Goal: Information Seeking & Learning: Learn about a topic

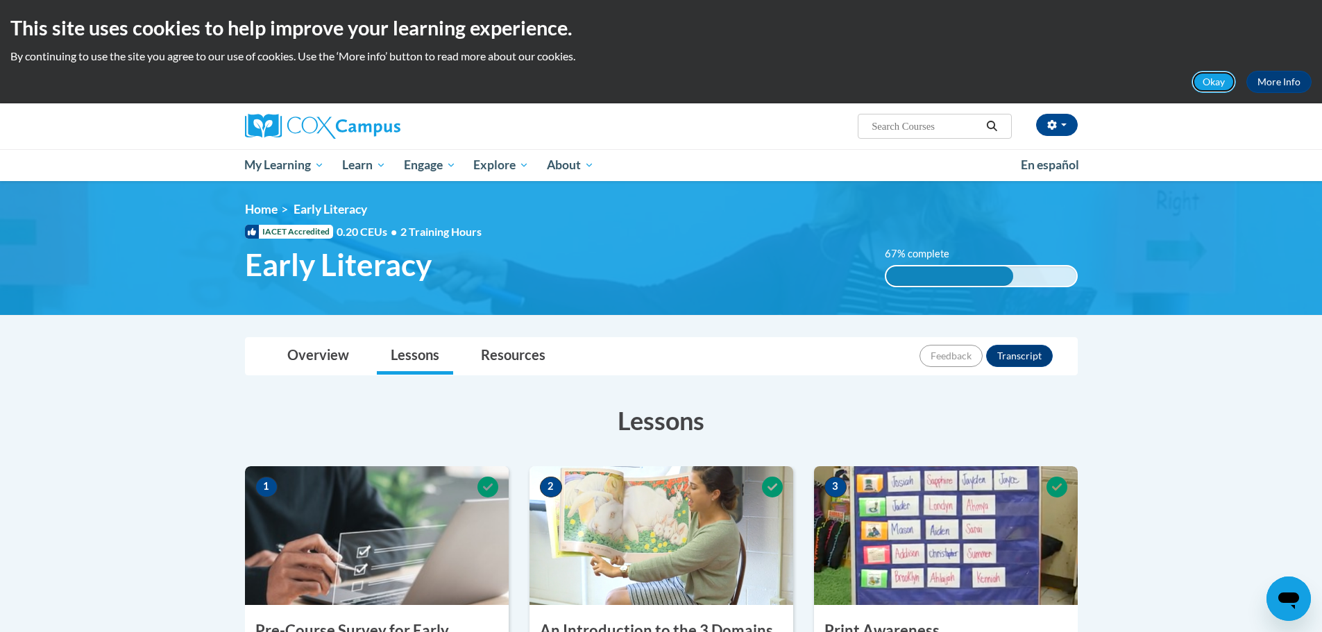
click at [1231, 79] on button "Okay" at bounding box center [1214, 82] width 44 height 22
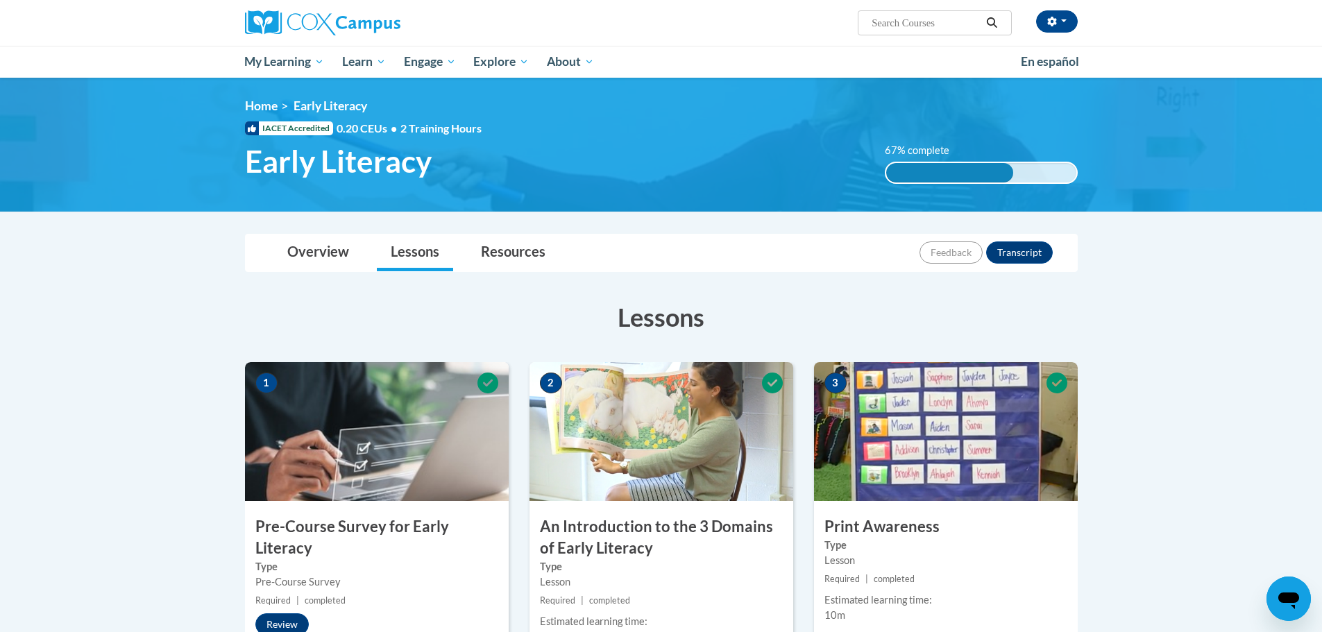
drag, startPoint x: 1293, startPoint y: 157, endPoint x: 1285, endPoint y: 145, distance: 14.1
click at [1293, 157] on img at bounding box center [661, 145] width 1322 height 134
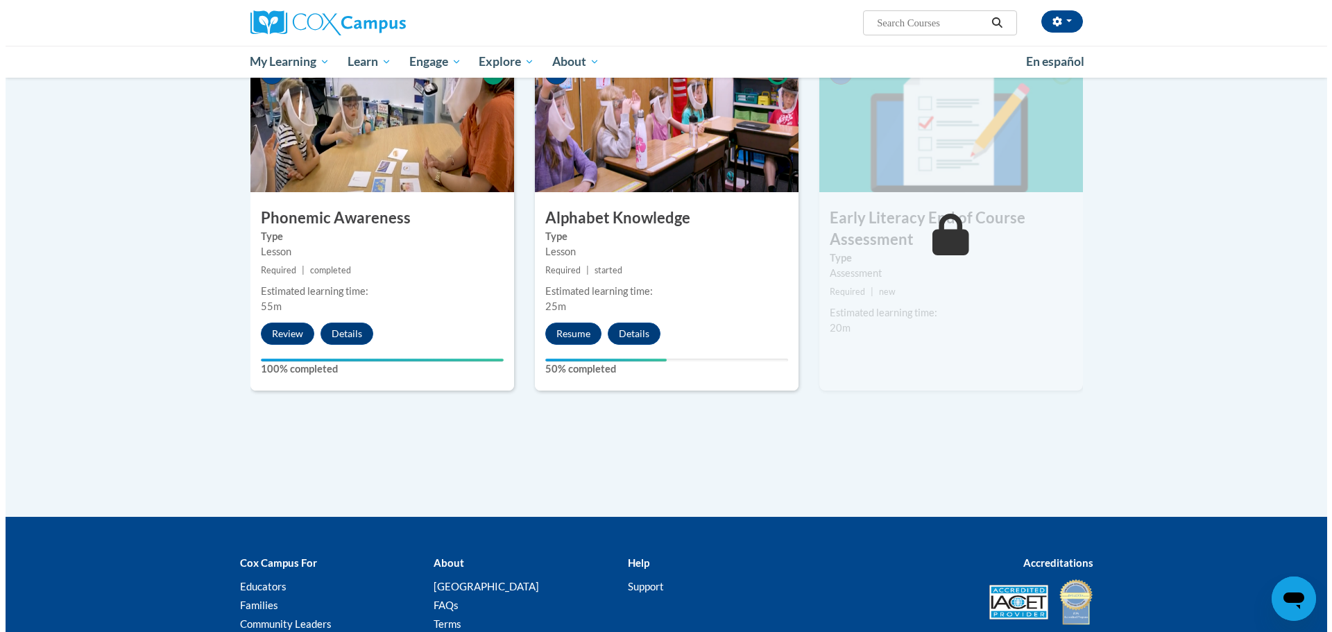
scroll to position [694, 0]
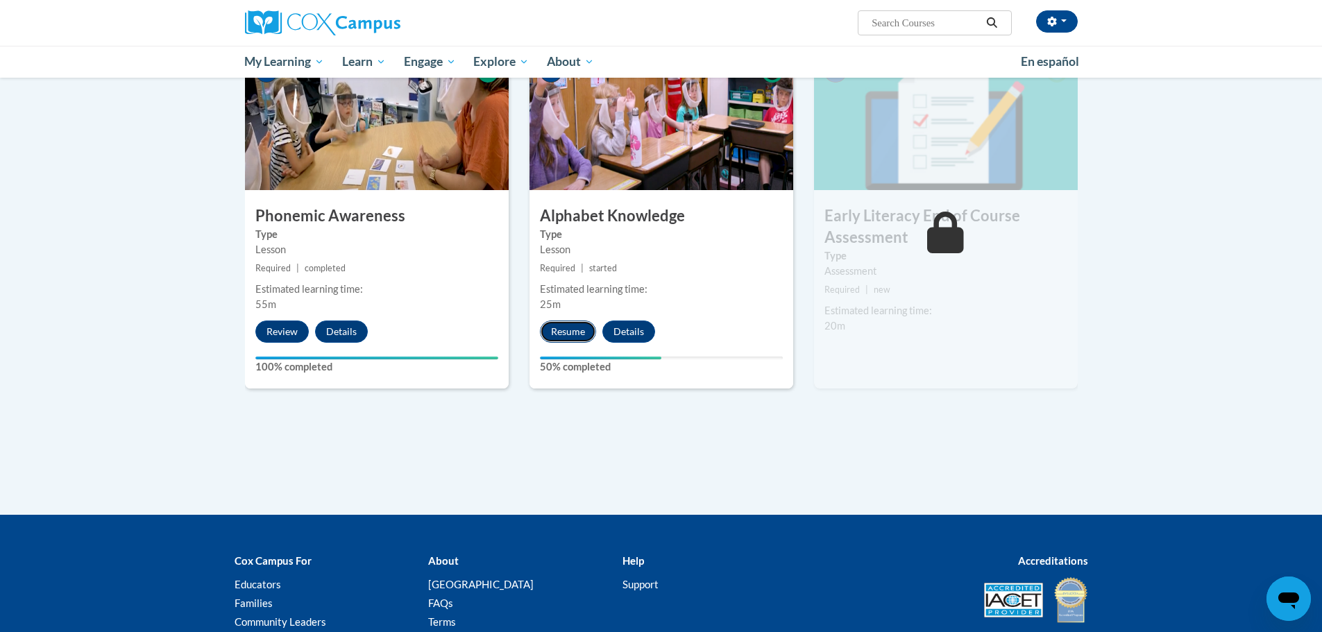
click at [549, 339] on button "Resume" at bounding box center [568, 332] width 56 height 22
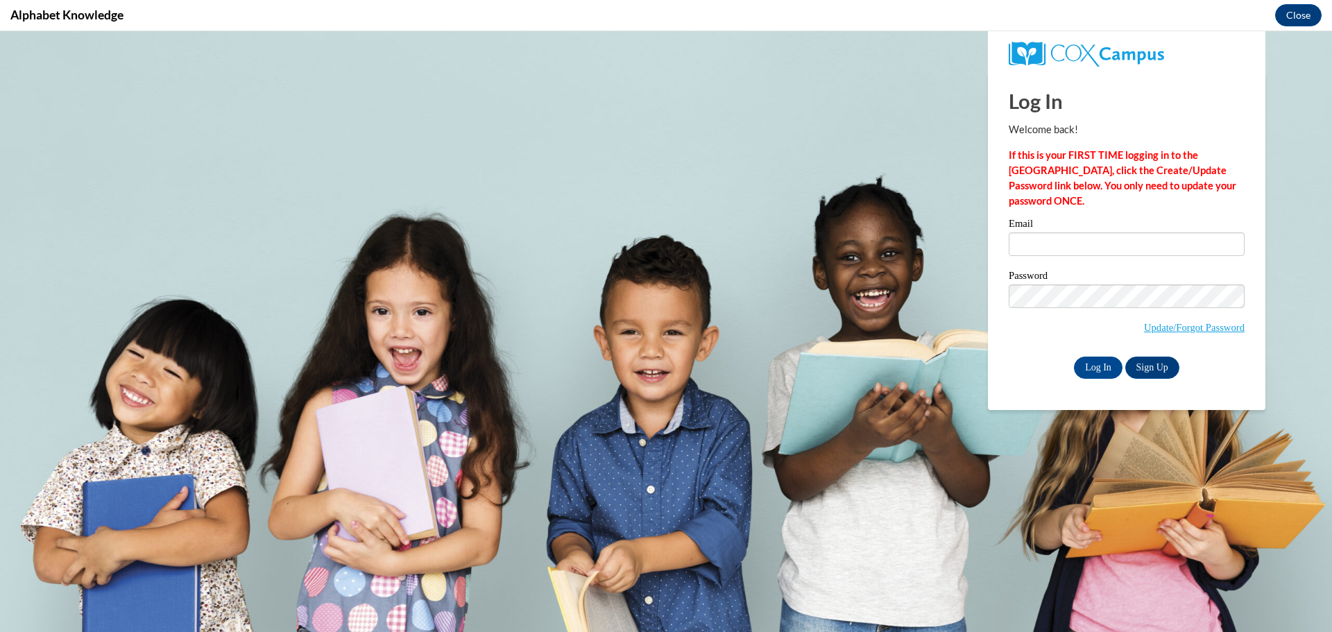
scroll to position [0, 0]
type input "esegrin@depere.k12.wi.us"
click at [1060, 306] on span "Update/Forgot Password" at bounding box center [1127, 314] width 236 height 58
click at [1074, 357] on input "Log In" at bounding box center [1098, 368] width 49 height 22
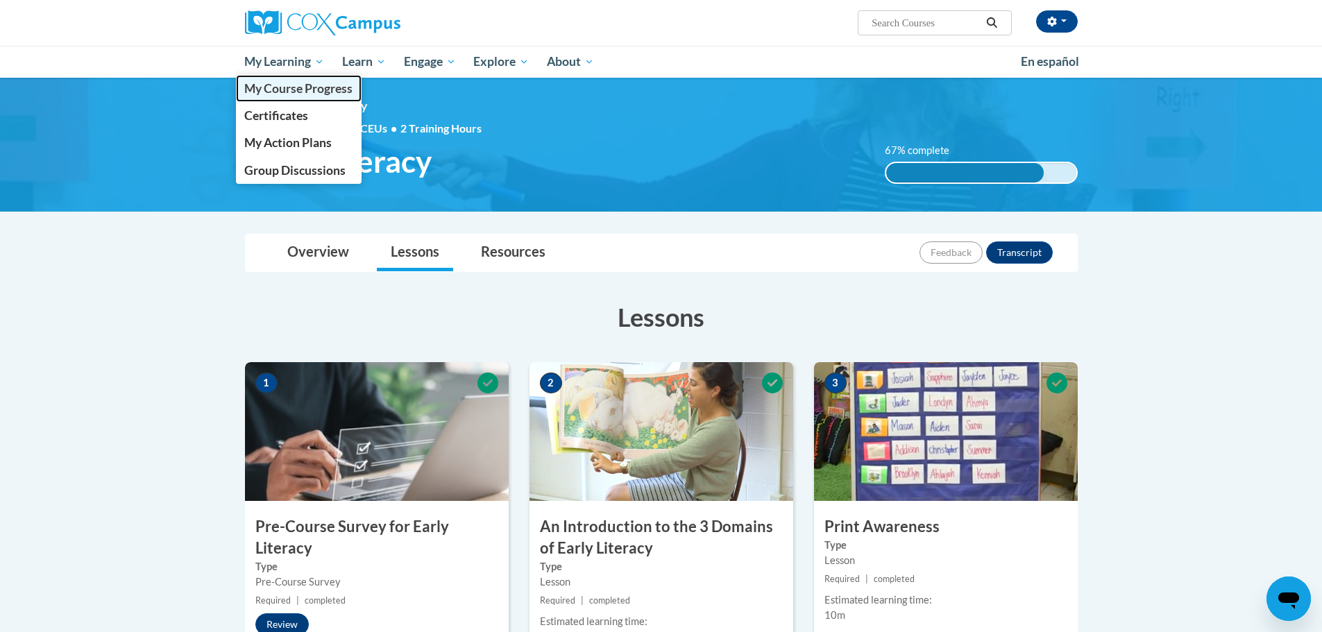
drag, startPoint x: 258, startPoint y: 89, endPoint x: 270, endPoint y: 88, distance: 11.8
click at [260, 88] on span "My Course Progress" at bounding box center [298, 88] width 108 height 15
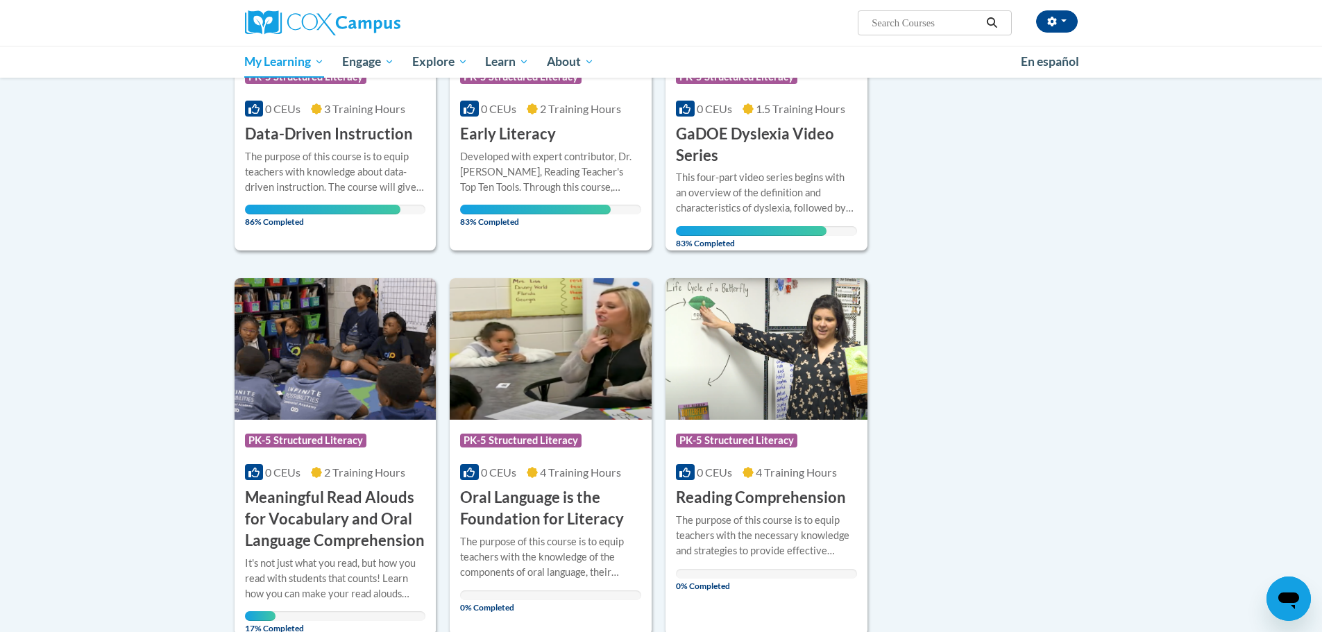
scroll to position [486, 0]
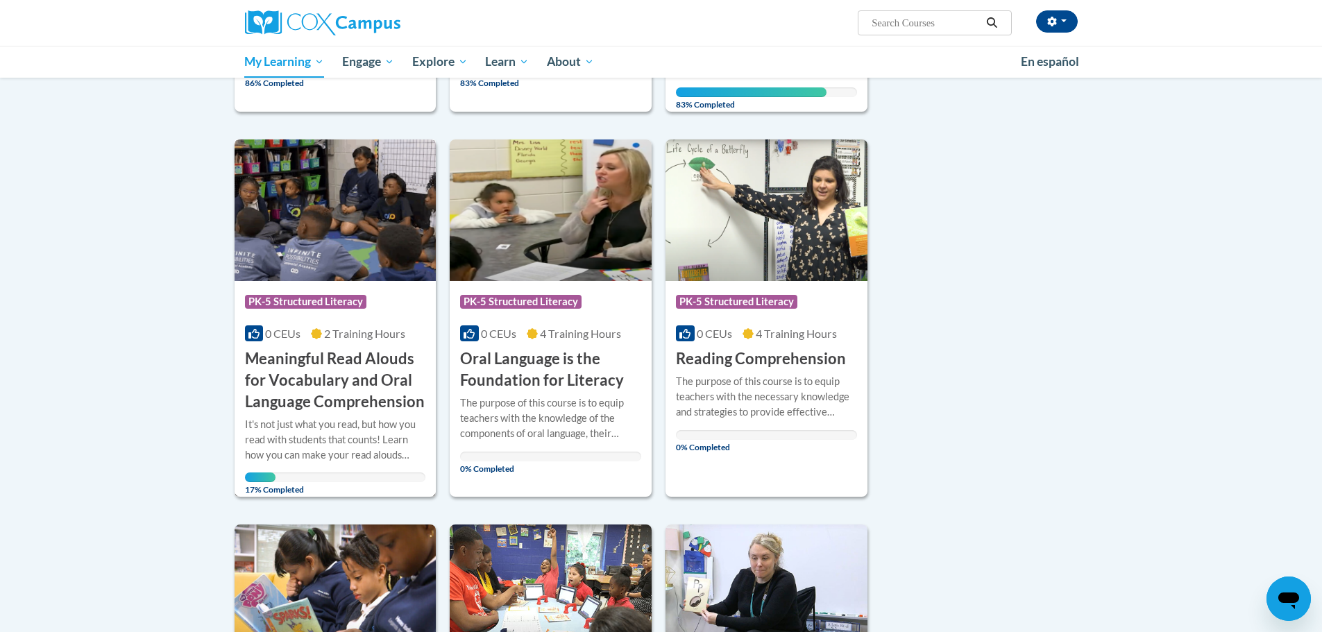
click at [295, 365] on h3 "Meaningful Read Alouds for Vocabulary and Oral Language Comprehension" at bounding box center [335, 380] width 181 height 64
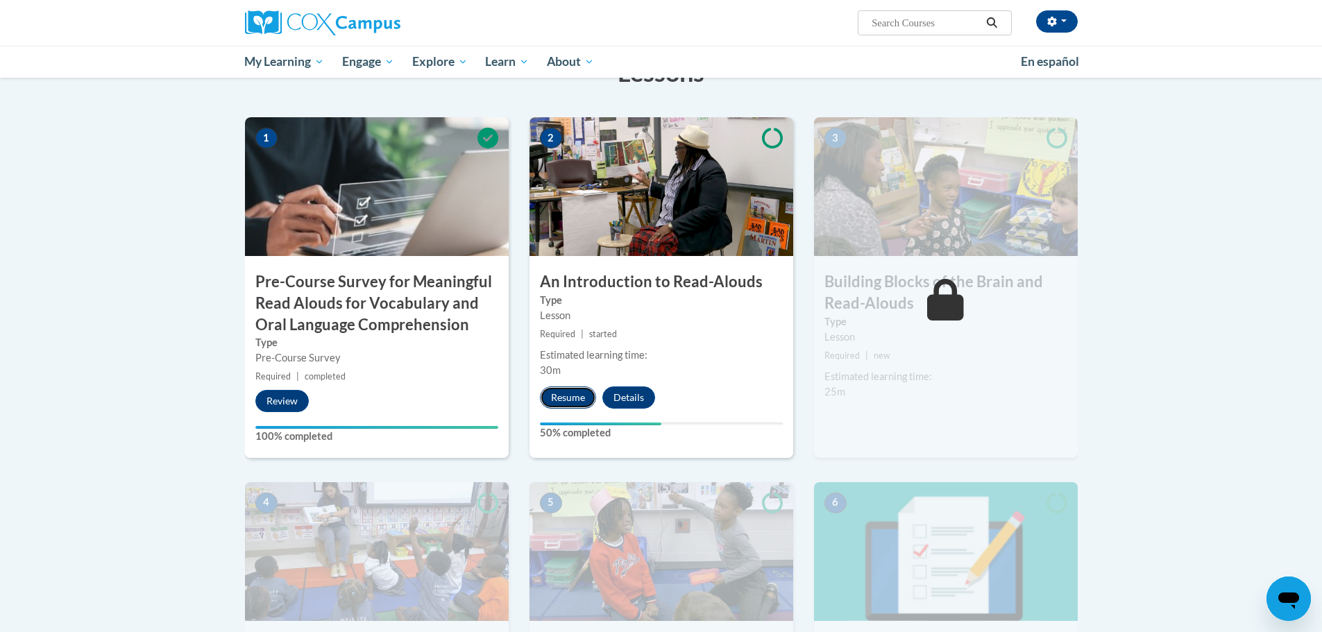
click at [574, 400] on button "Resume" at bounding box center [568, 398] width 56 height 22
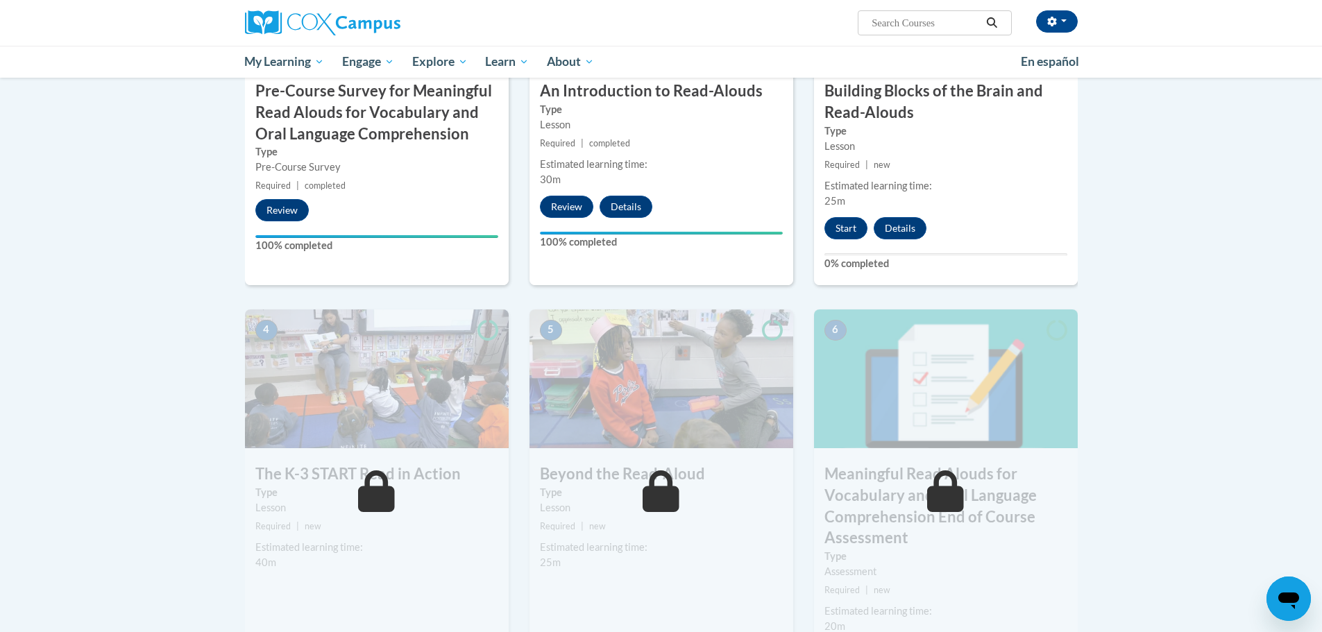
scroll to position [347, 0]
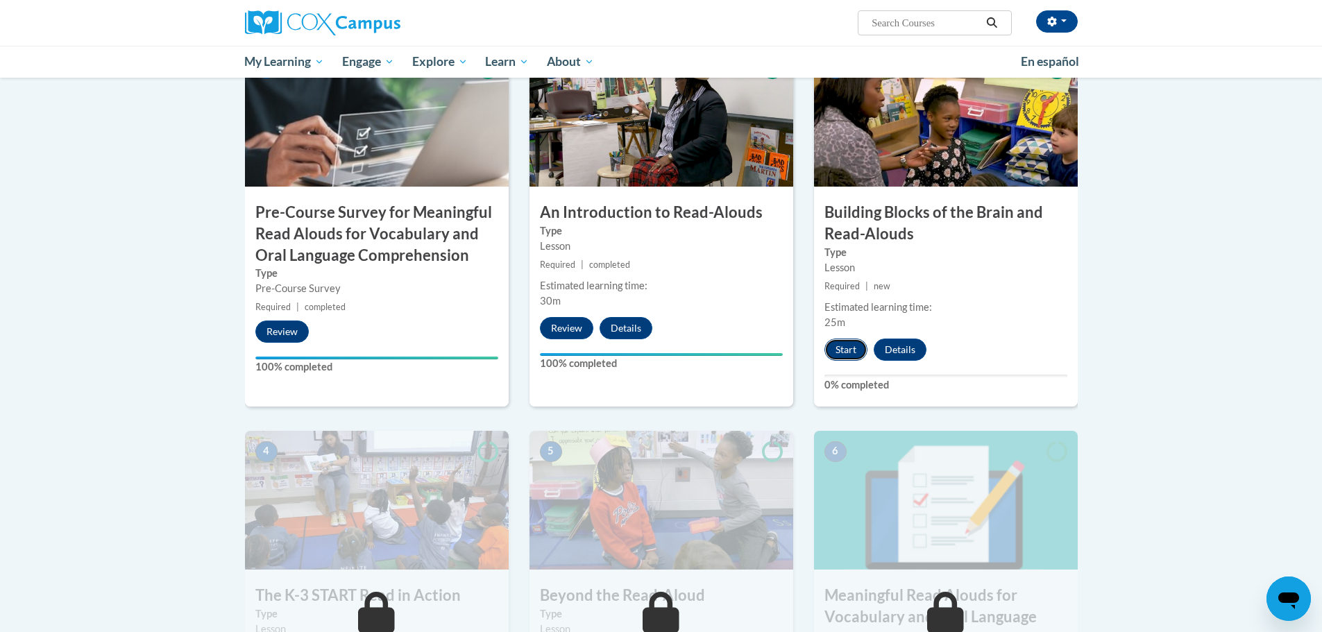
click at [854, 344] on button "Start" at bounding box center [845, 350] width 43 height 22
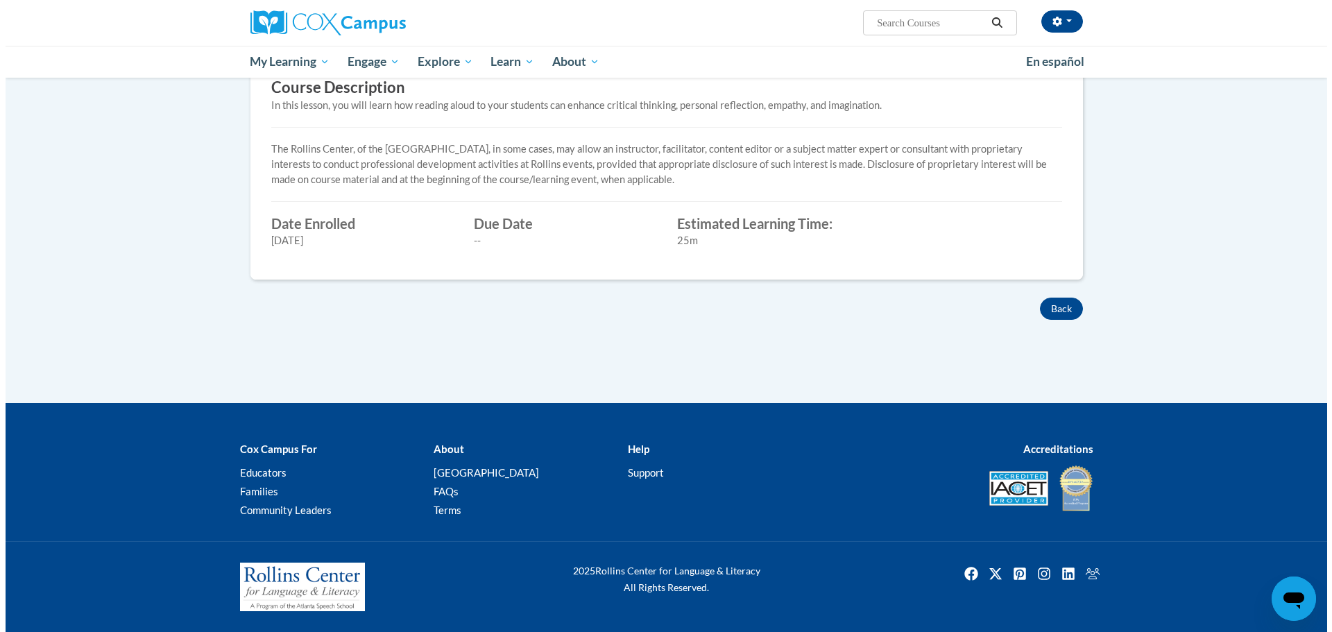
scroll to position [40, 0]
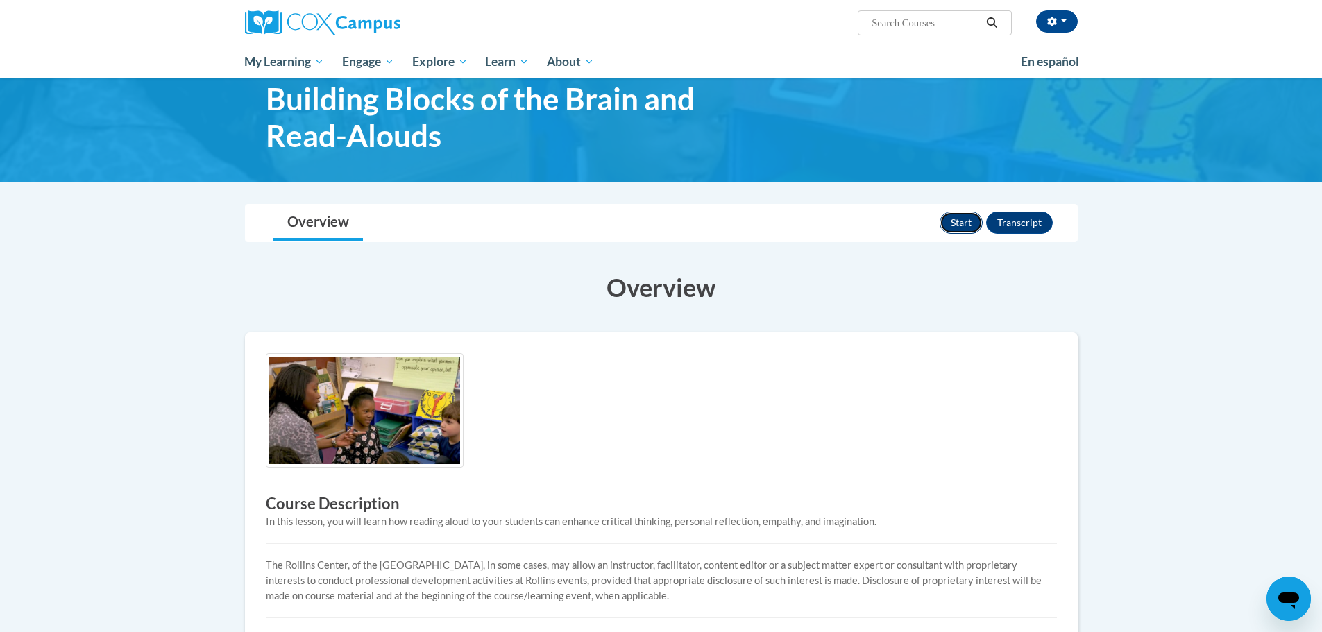
click at [944, 221] on button "Start" at bounding box center [961, 223] width 43 height 22
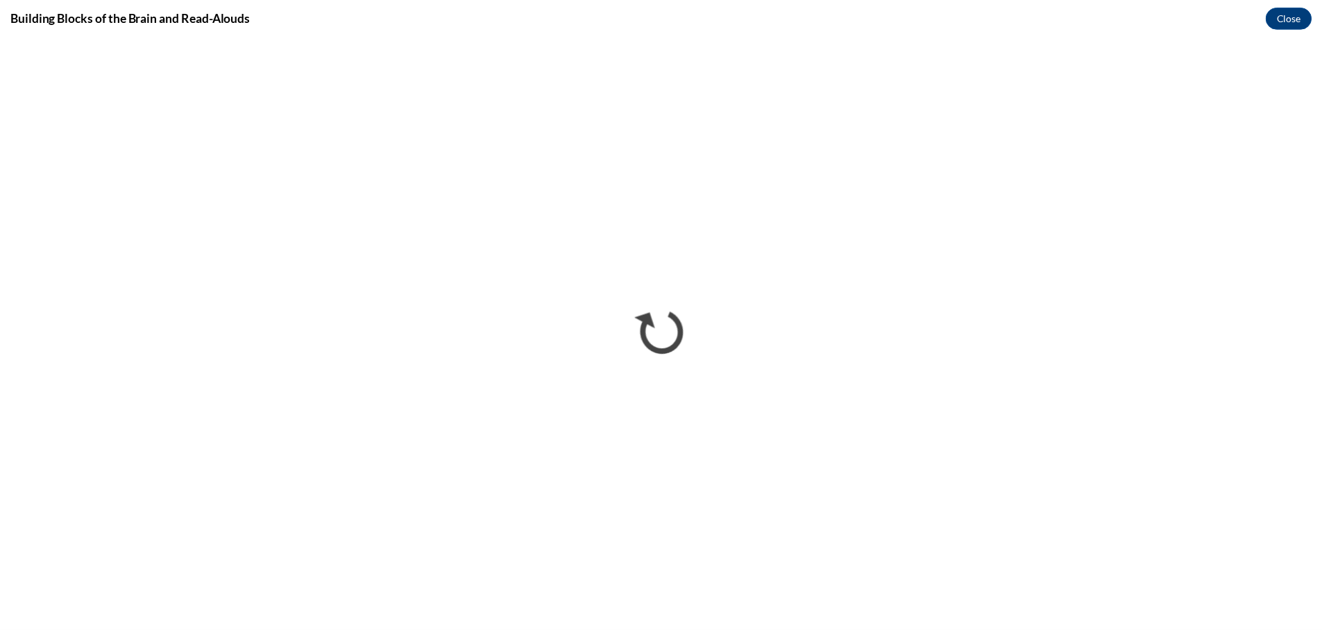
scroll to position [0, 0]
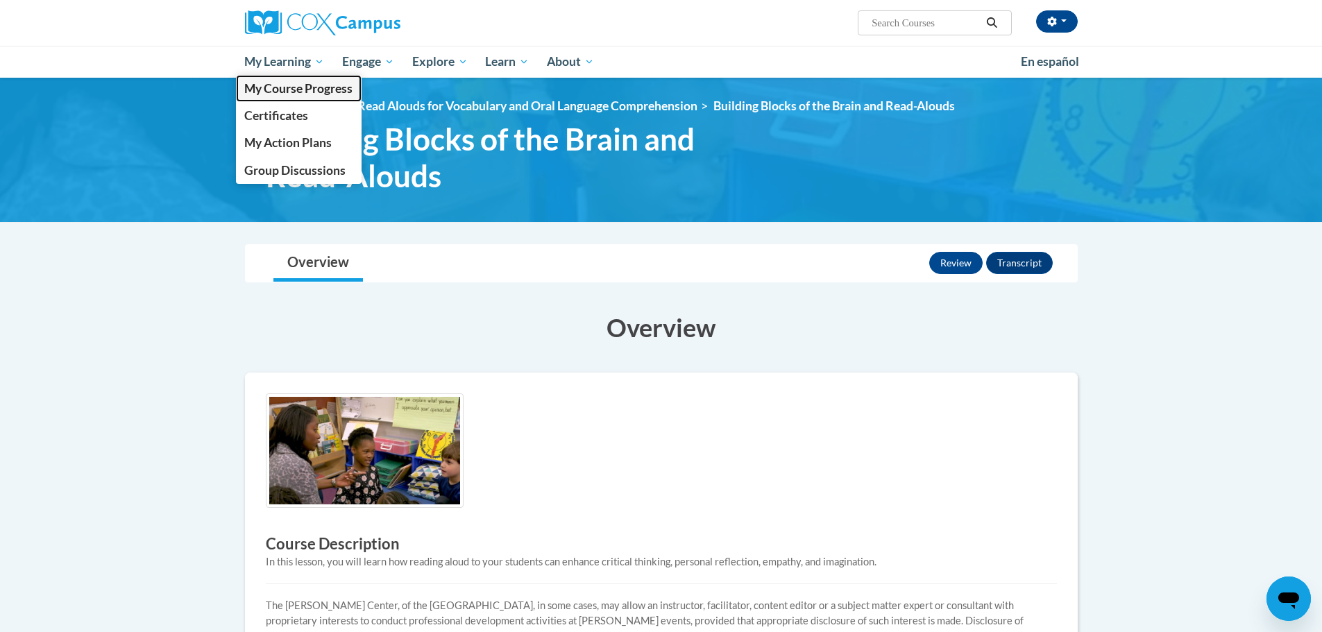
drag, startPoint x: 292, startPoint y: 93, endPoint x: 389, endPoint y: 132, distance: 104.6
click at [292, 93] on span "My Course Progress" at bounding box center [298, 88] width 108 height 15
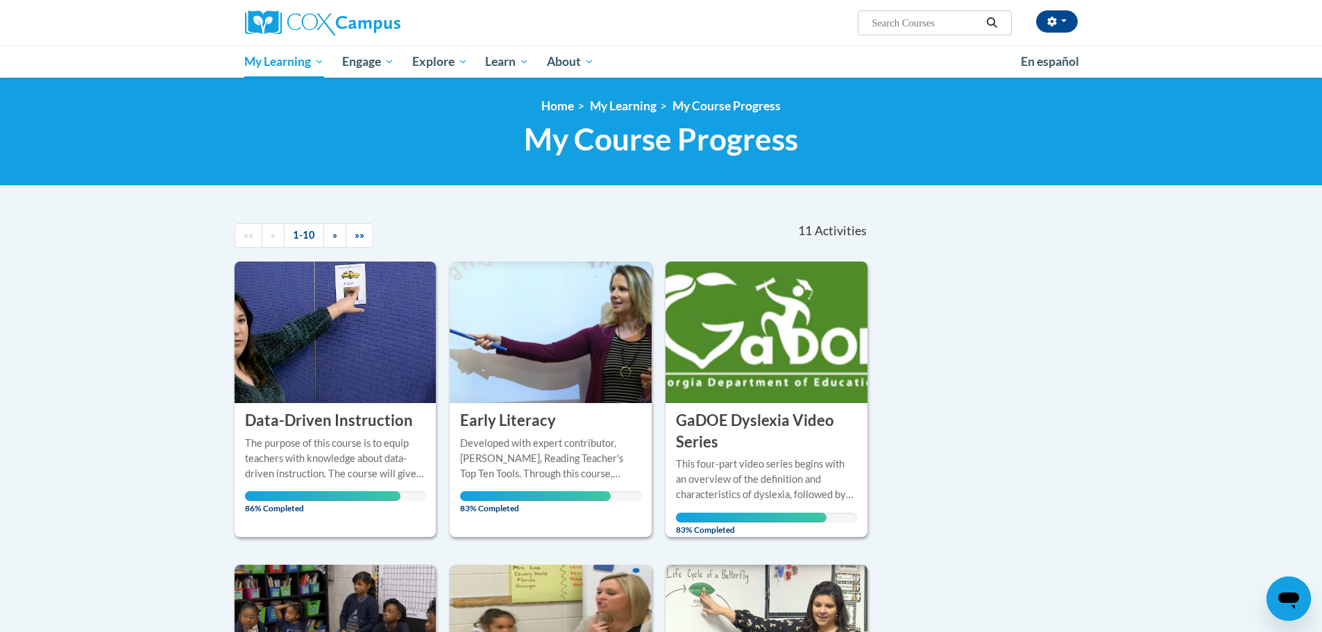
scroll to position [486, 0]
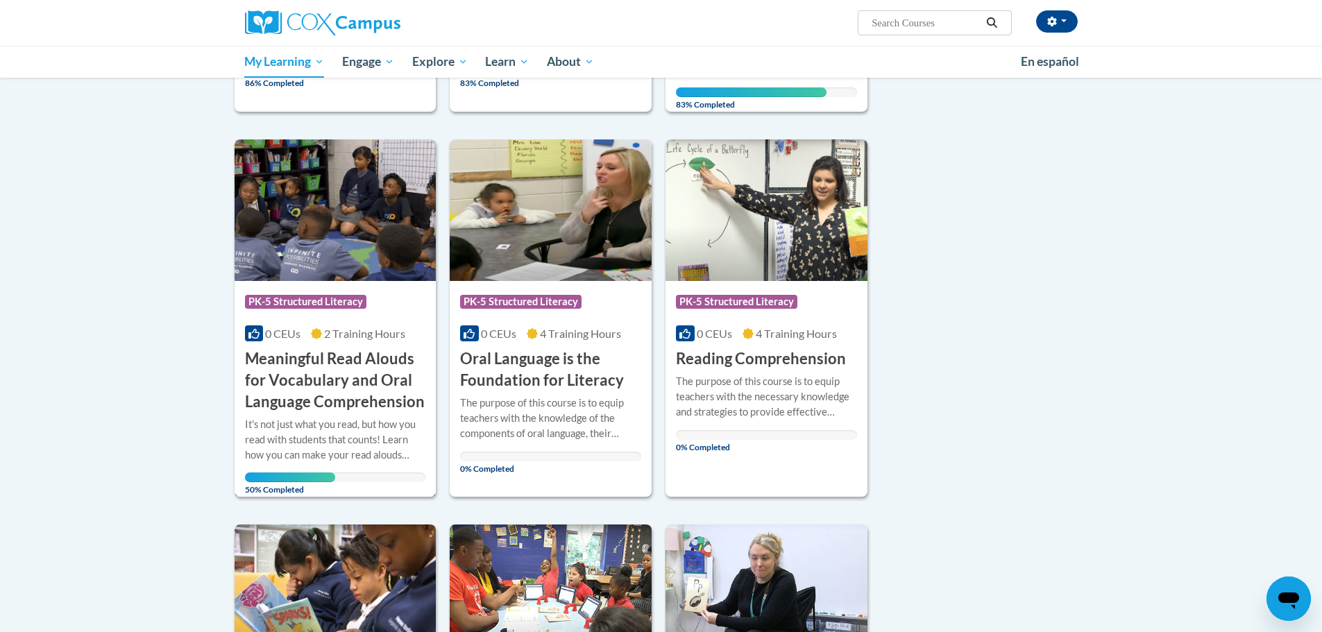
click at [273, 441] on div "It's not just what you read, but how you read with students that counts! Learn …" at bounding box center [335, 440] width 181 height 46
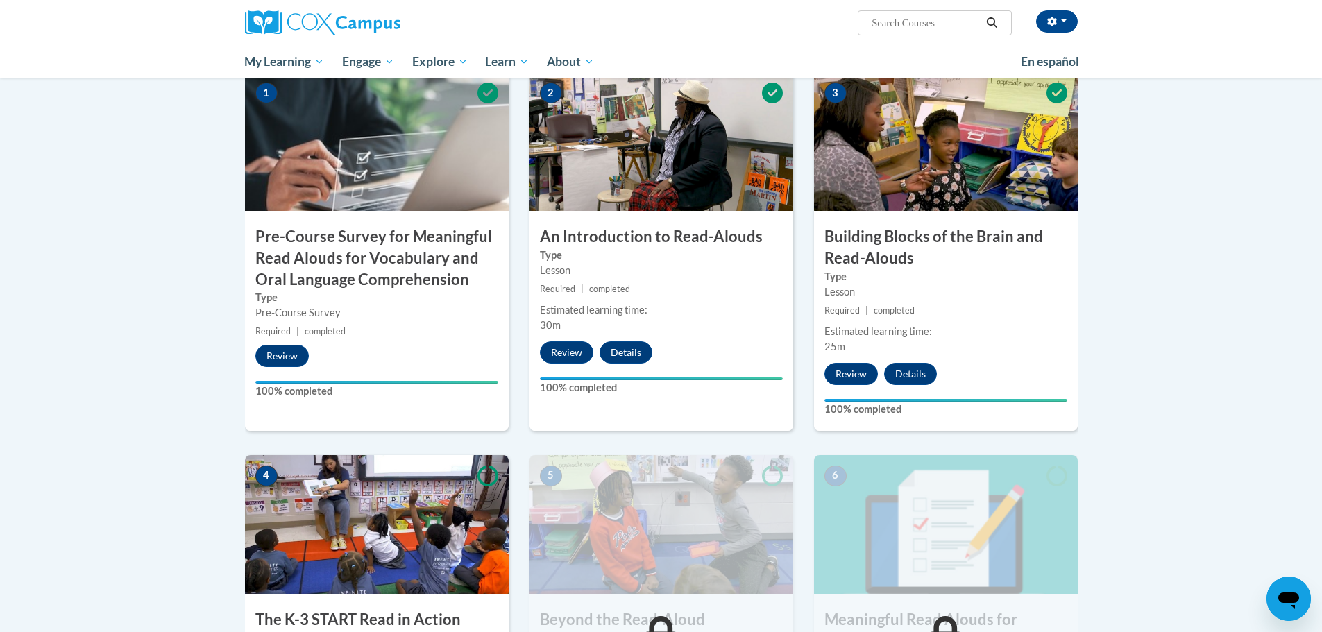
scroll to position [704, 0]
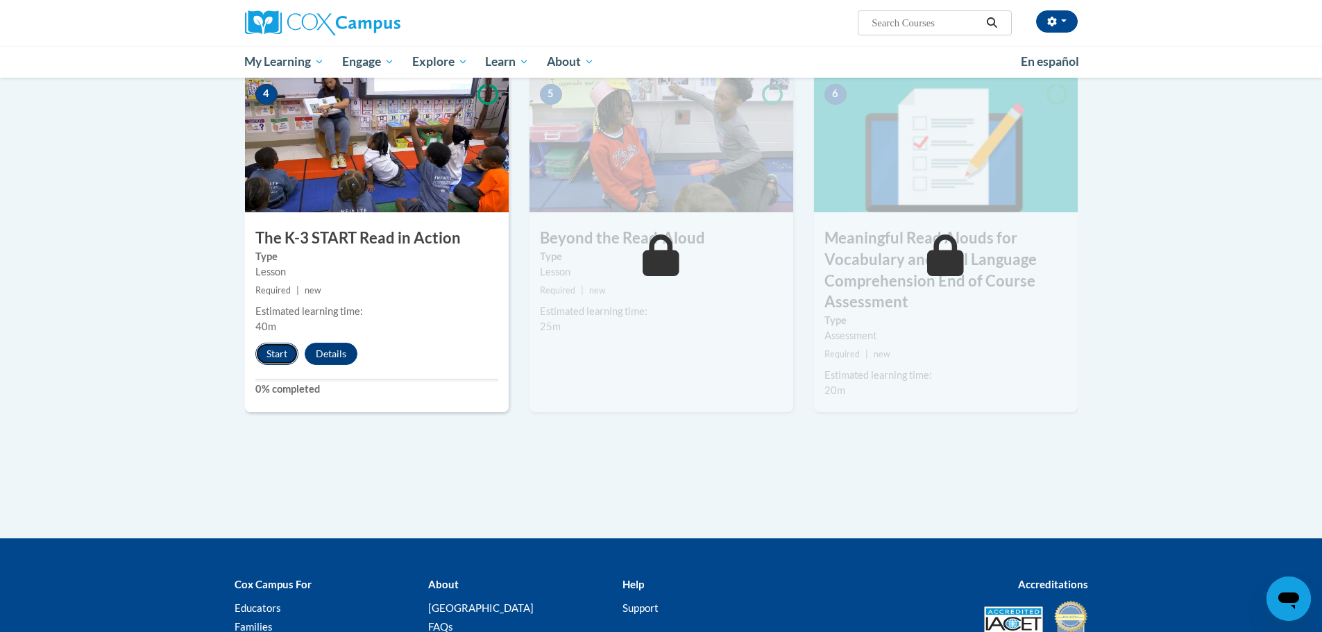
click at [265, 348] on button "Start" at bounding box center [276, 354] width 43 height 22
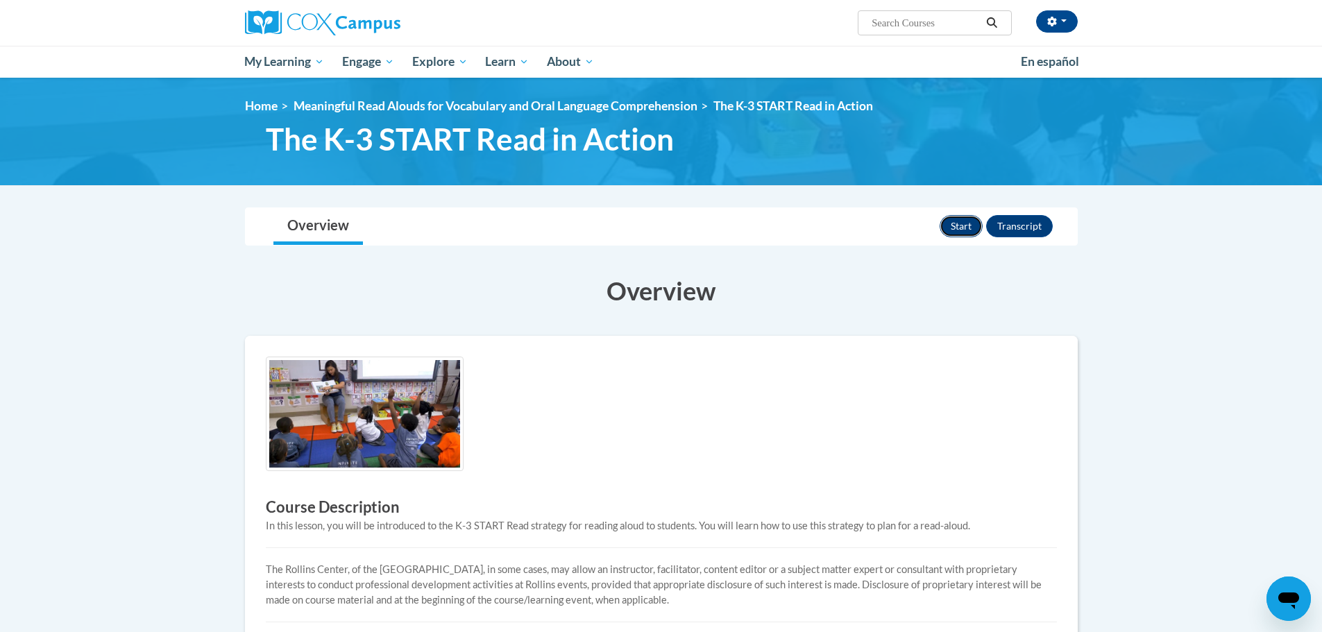
click at [963, 222] on button "Start" at bounding box center [961, 226] width 43 height 22
